Goal: Information Seeking & Learning: Learn about a topic

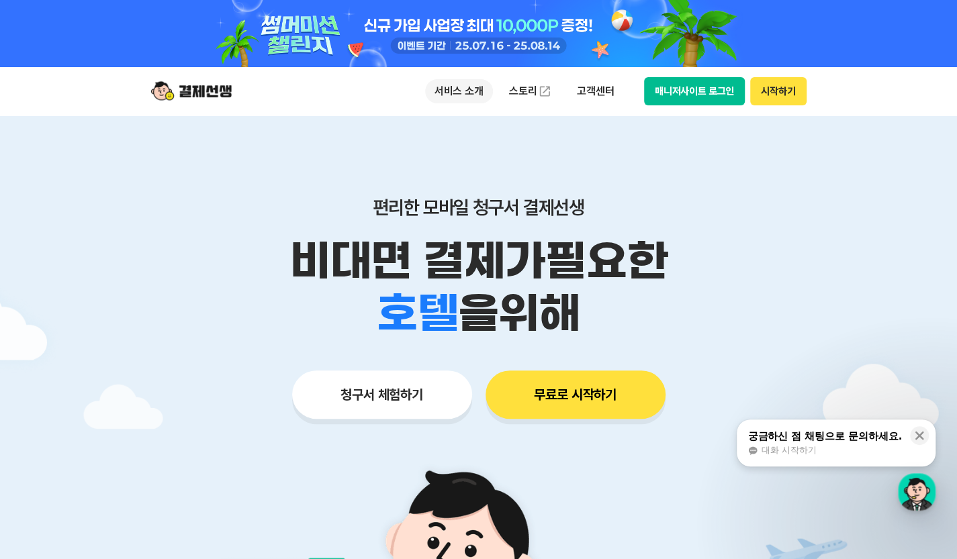
click at [454, 92] on p "서비스 소개" at bounding box center [459, 91] width 68 height 24
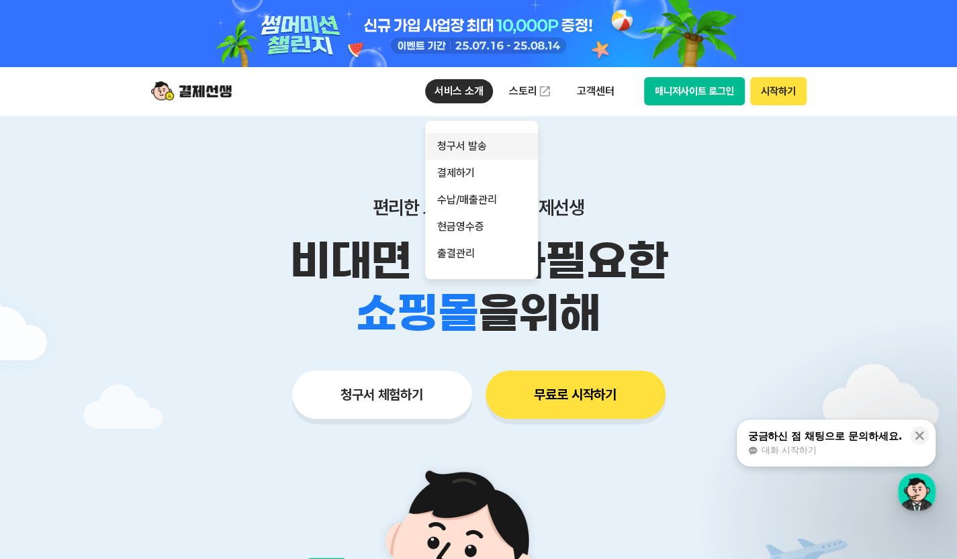
click at [469, 146] on link "청구서 발송" at bounding box center [481, 146] width 113 height 27
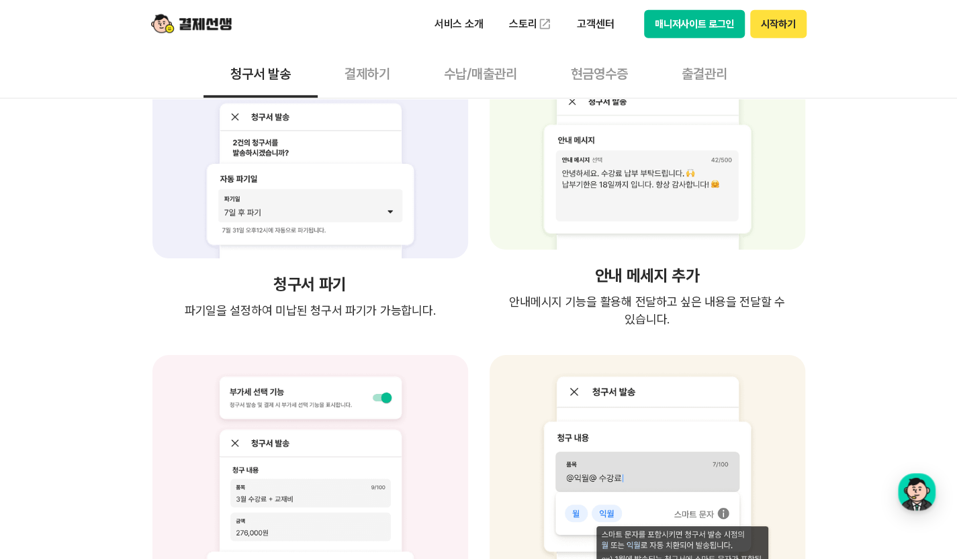
scroll to position [2686, 0]
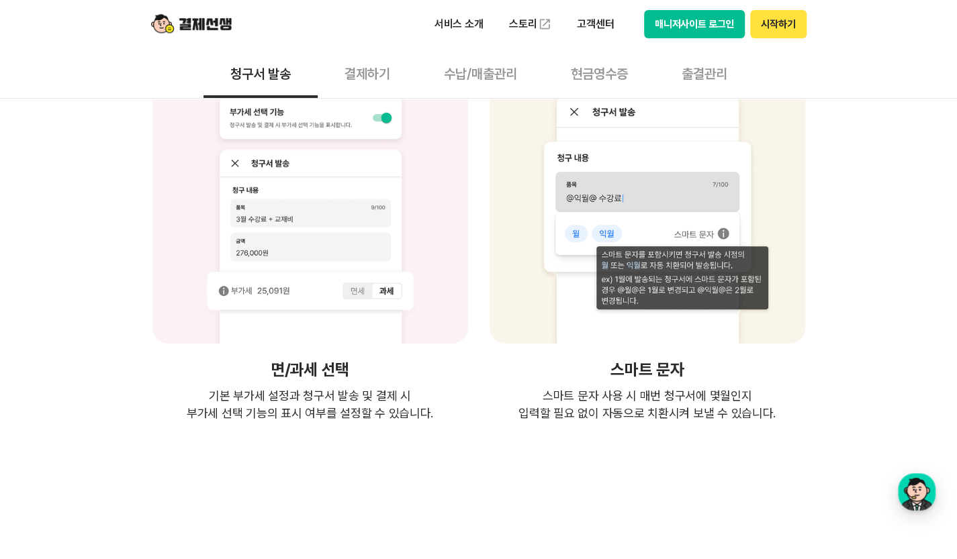
drag, startPoint x: 295, startPoint y: 44, endPoint x: 321, endPoint y: 62, distance: 32.2
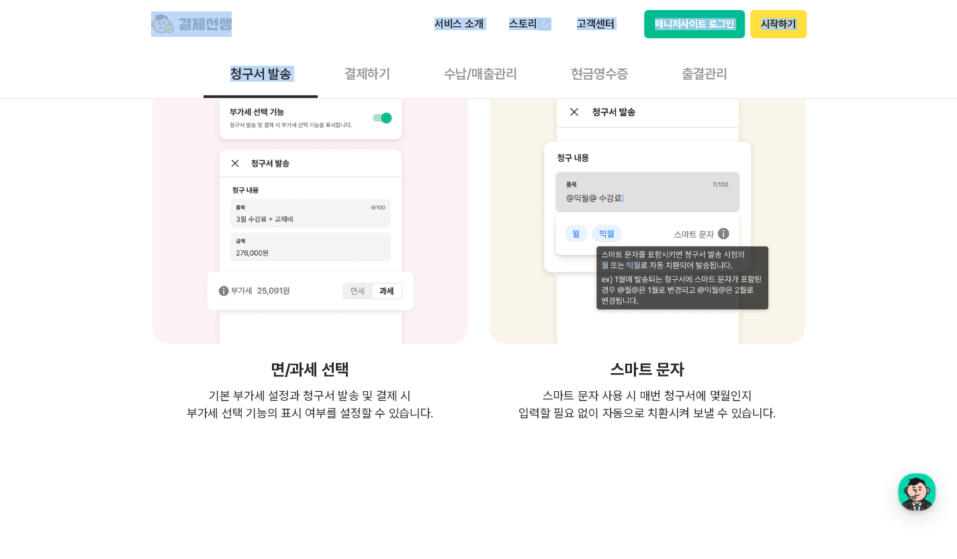
click at [367, 83] on button "결제하기" at bounding box center [367, 73] width 99 height 50
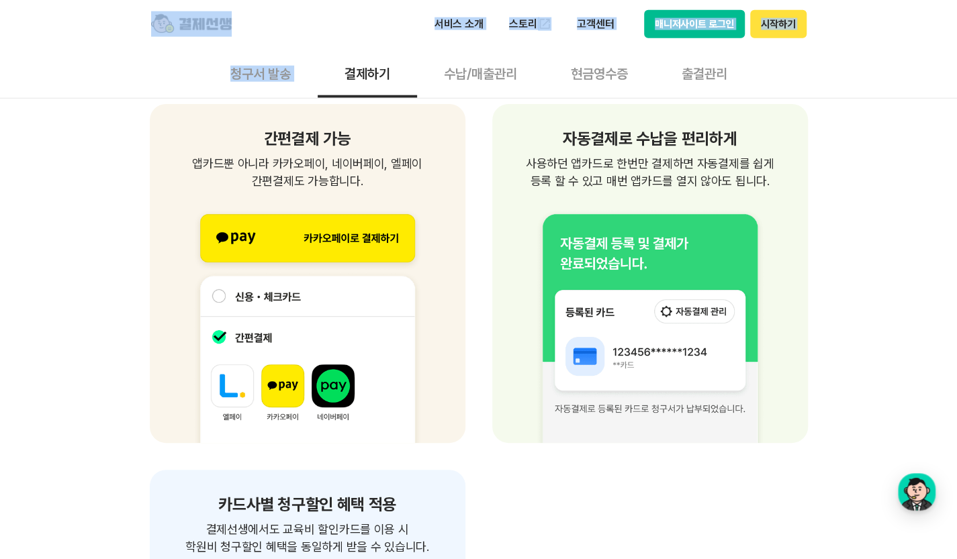
scroll to position [2216, 0]
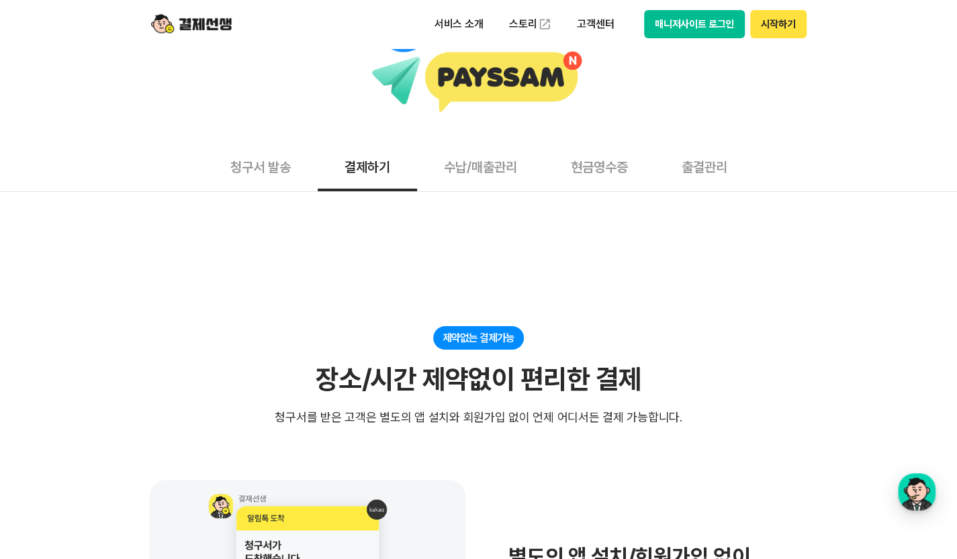
scroll to position [0, 0]
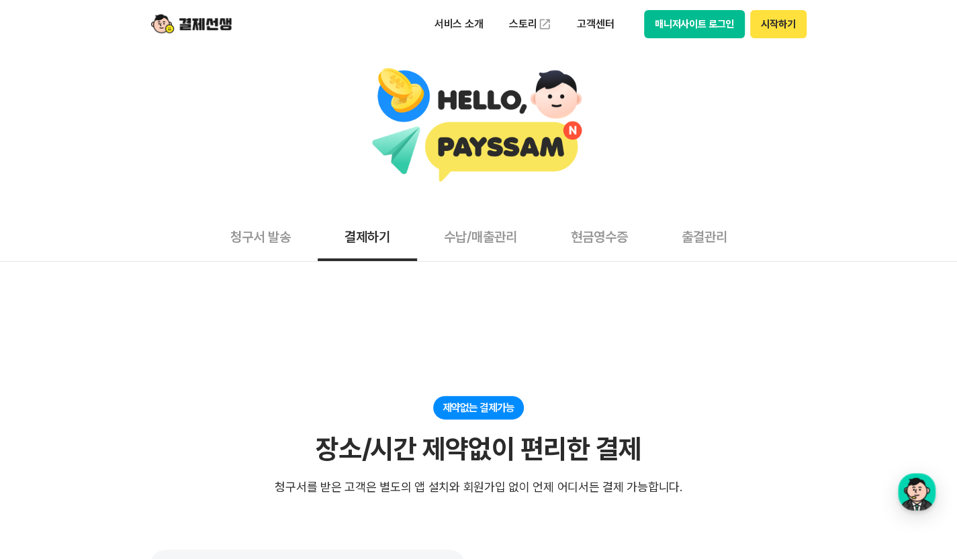
click at [481, 240] on button "수납/매출관리" at bounding box center [480, 237] width 127 height 50
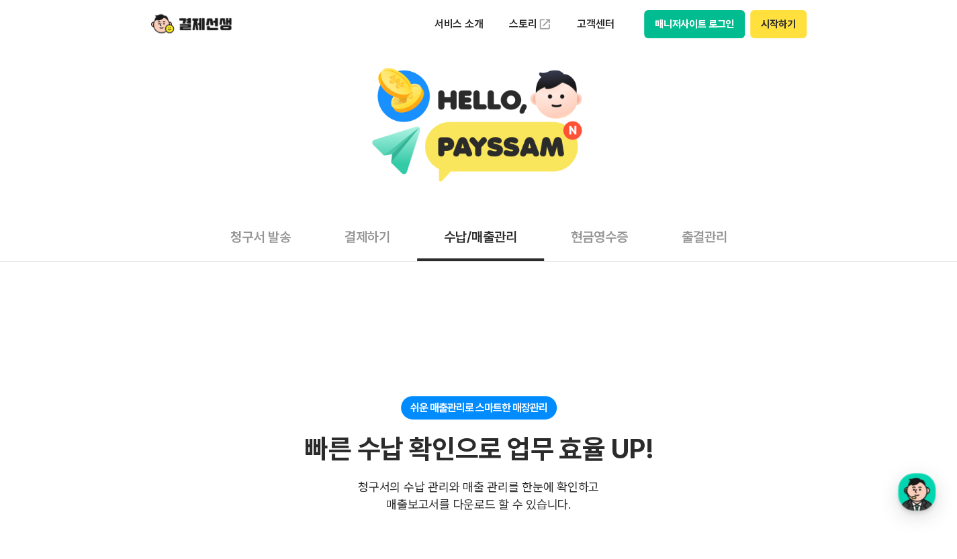
click at [197, 17] on img at bounding box center [191, 24] width 81 height 26
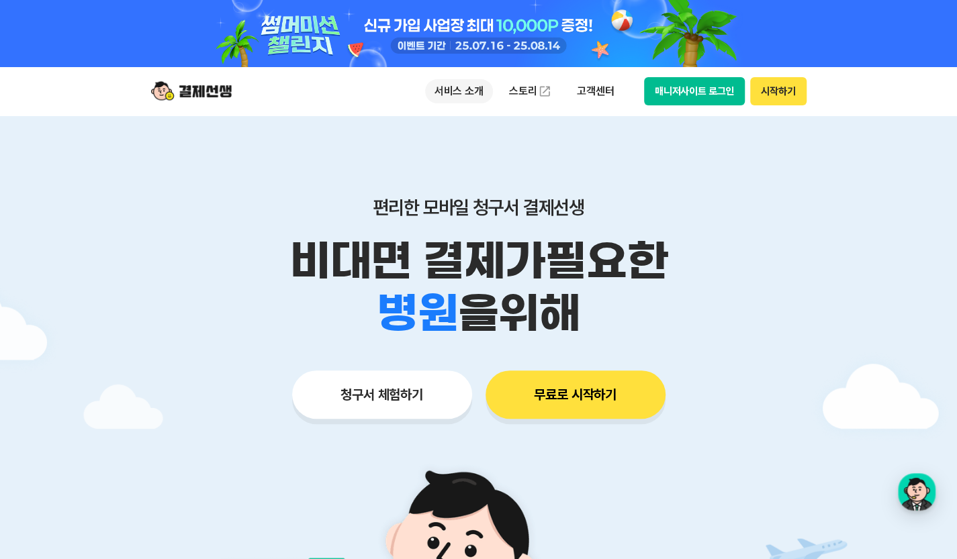
click at [479, 91] on p "서비스 소개" at bounding box center [459, 91] width 68 height 24
click at [188, 96] on img at bounding box center [191, 92] width 81 height 26
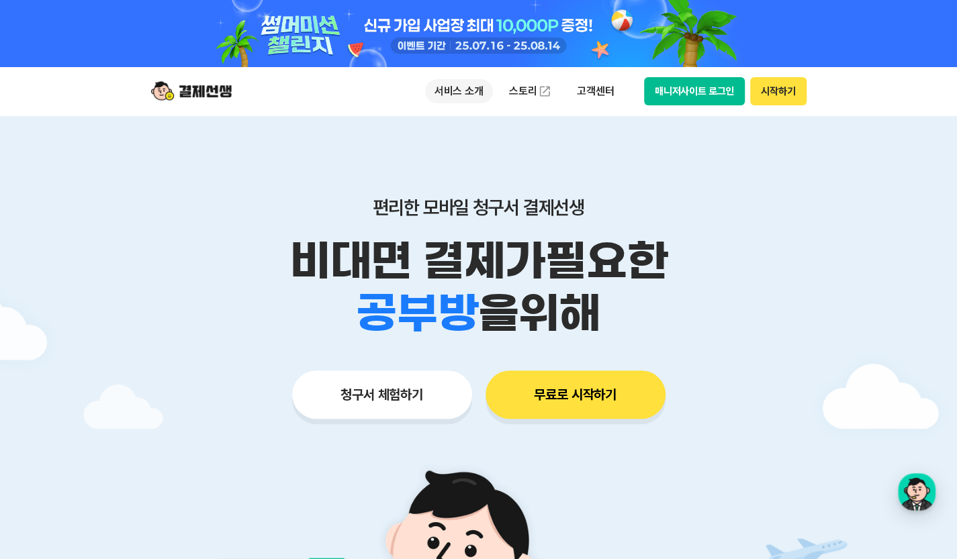
click at [430, 95] on p "서비스 소개" at bounding box center [459, 91] width 68 height 24
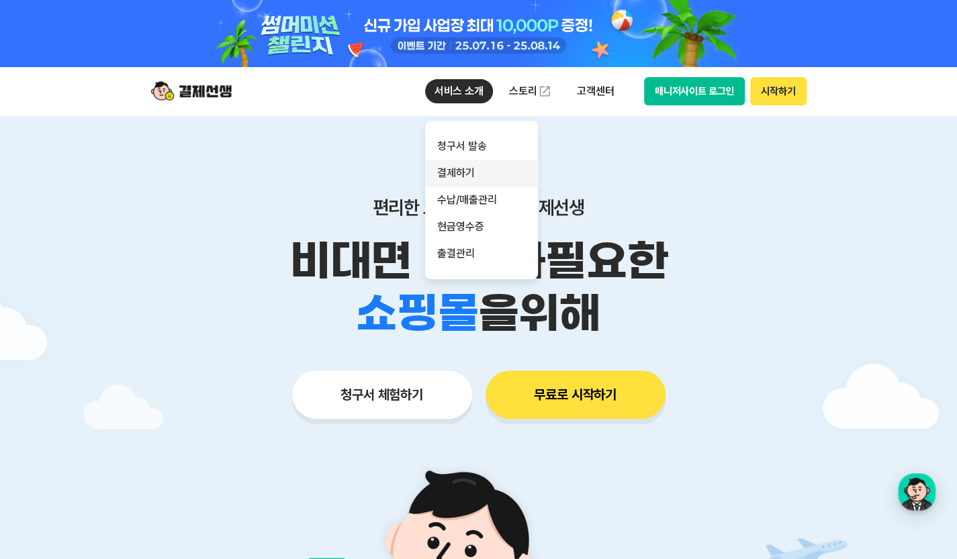
click at [451, 178] on link "결제하기" at bounding box center [481, 173] width 113 height 27
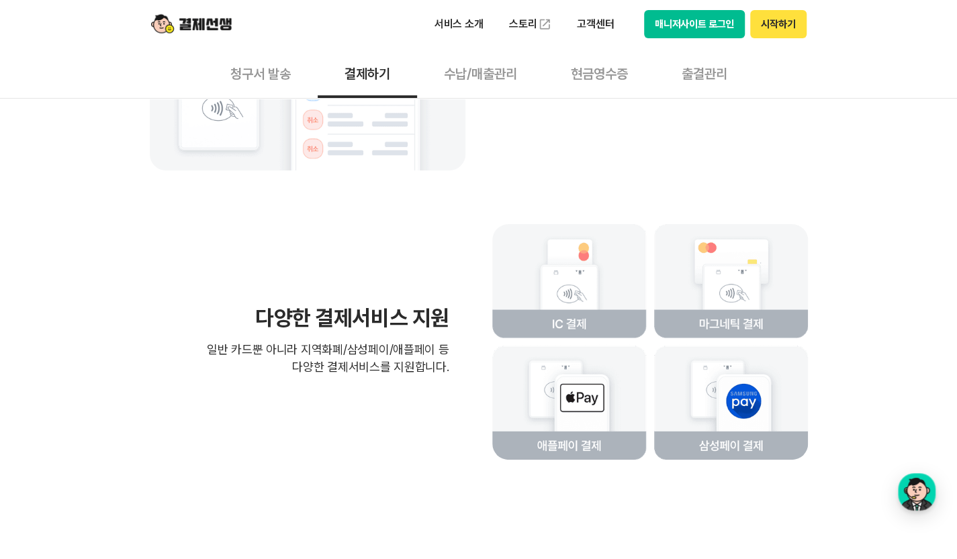
scroll to position [2619, 0]
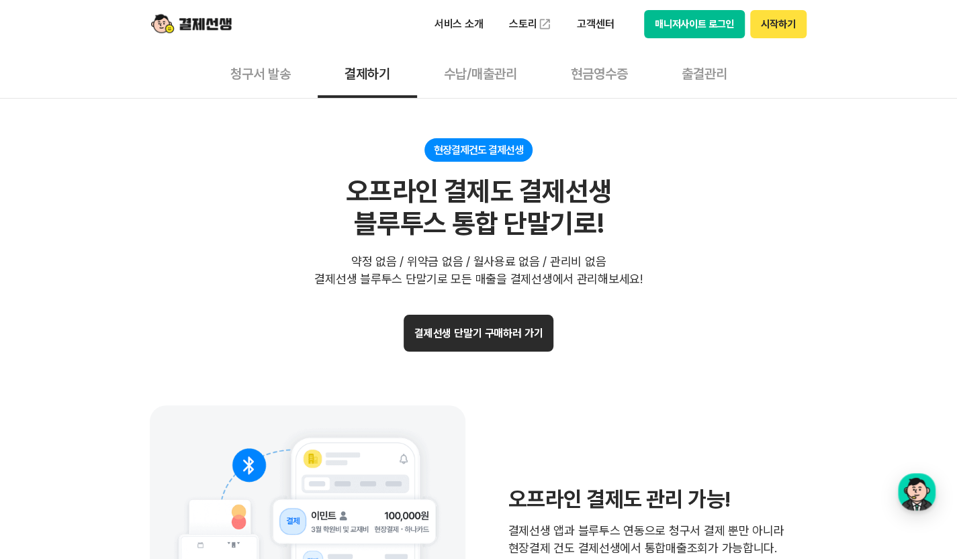
click at [513, 336] on button "결제선생 단말기 구매하러 가기" at bounding box center [479, 333] width 150 height 37
